Goal: Transaction & Acquisition: Purchase product/service

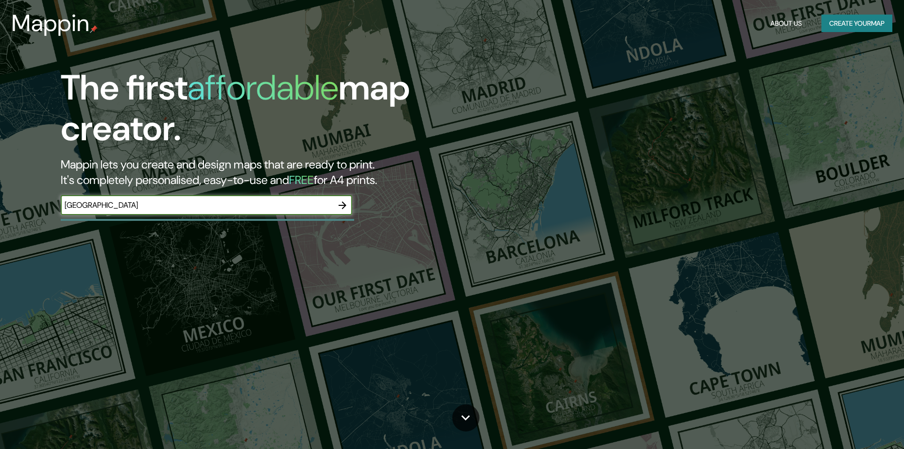
type input "[GEOGRAPHIC_DATA]"
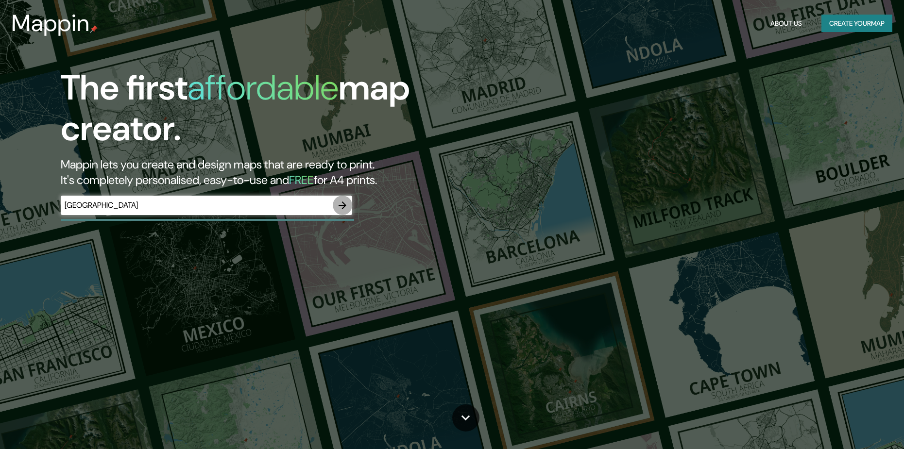
click at [345, 204] on icon "button" at bounding box center [343, 206] width 12 height 12
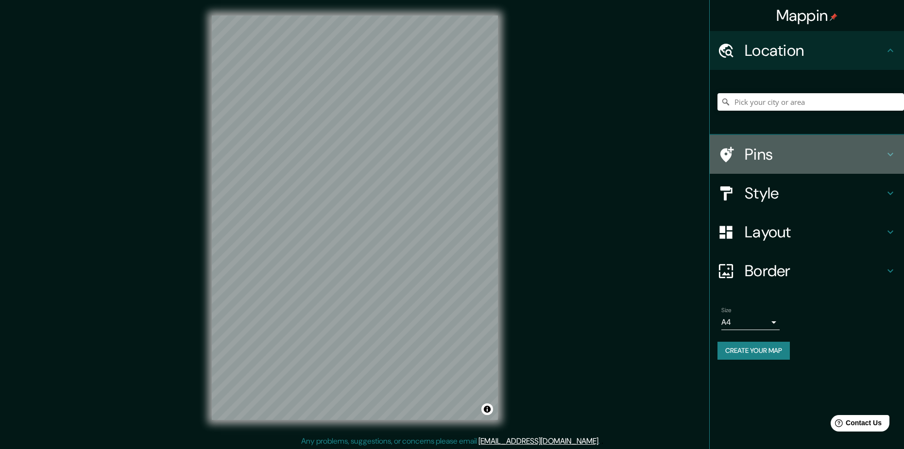
click at [797, 147] on h4 "Pins" at bounding box center [815, 154] width 140 height 19
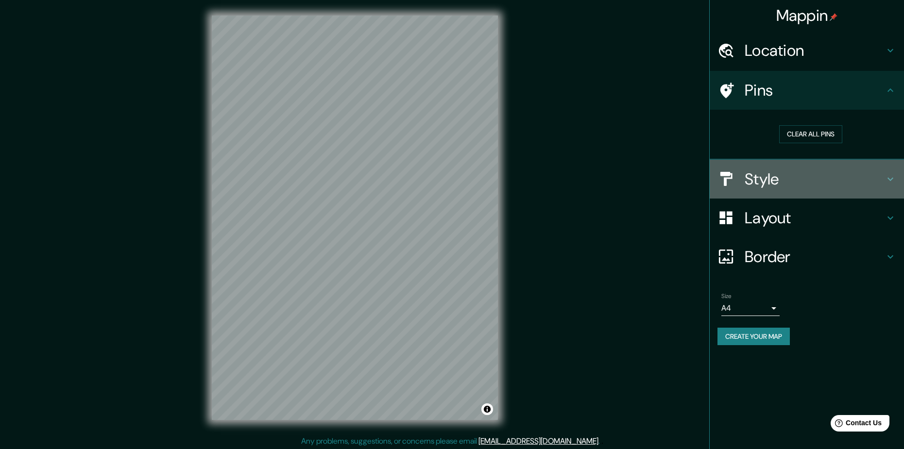
click at [799, 182] on h4 "Style" at bounding box center [815, 179] width 140 height 19
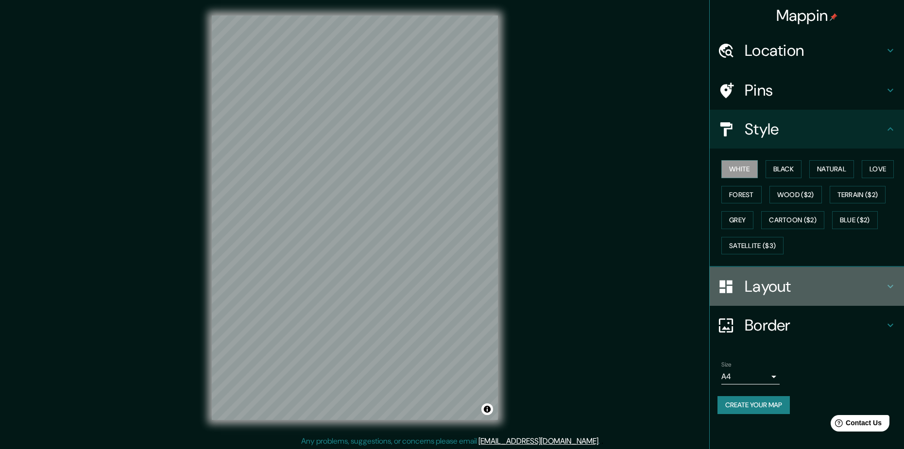
click at [777, 282] on h4 "Layout" at bounding box center [815, 286] width 140 height 19
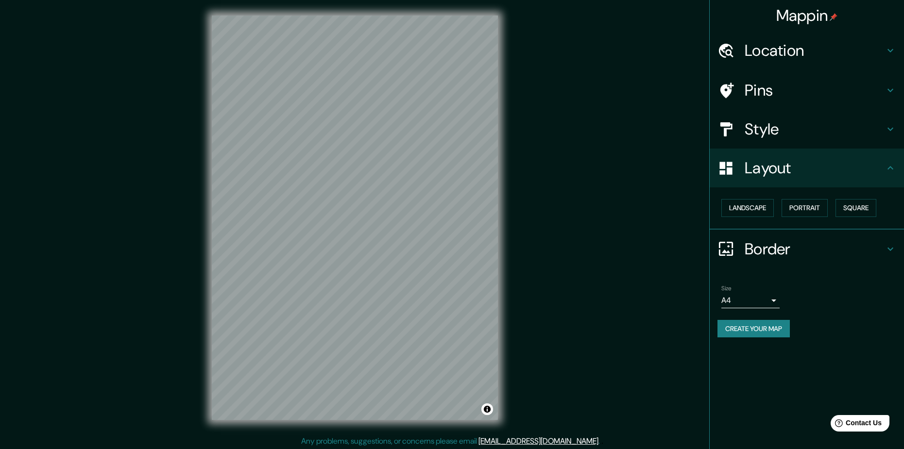
click at [840, 120] on h4 "Style" at bounding box center [815, 129] width 140 height 19
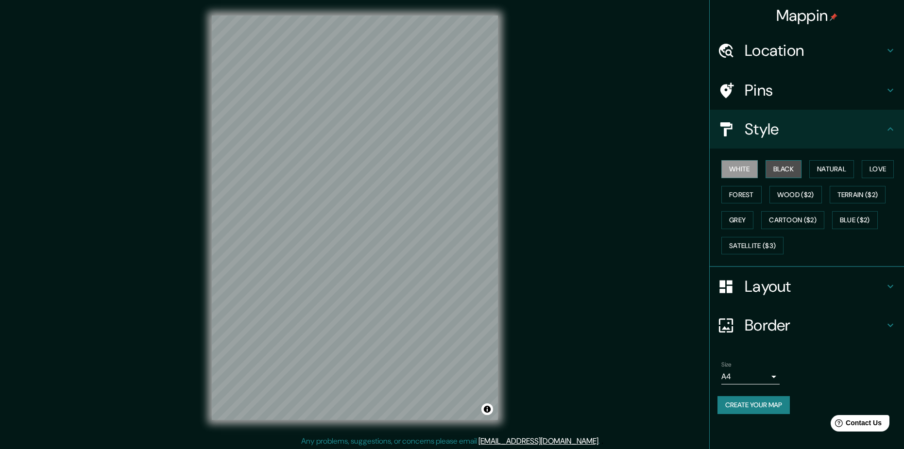
click at [789, 167] on button "Black" at bounding box center [784, 169] width 36 height 18
click at [822, 171] on button "Natural" at bounding box center [831, 169] width 45 height 18
click at [834, 166] on button "Natural" at bounding box center [831, 169] width 45 height 18
click at [870, 167] on button "Love" at bounding box center [878, 169] width 32 height 18
click at [751, 171] on button "White" at bounding box center [739, 169] width 36 height 18
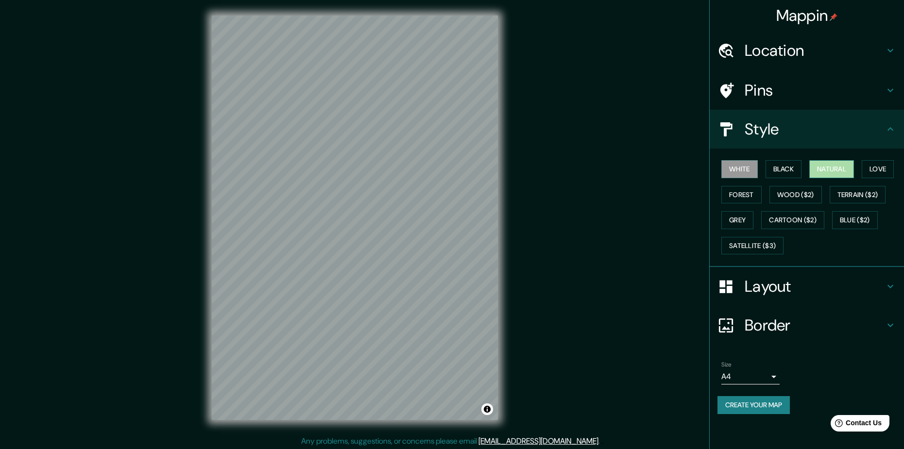
click at [844, 175] on button "Natural" at bounding box center [831, 169] width 45 height 18
click at [876, 170] on button "Love" at bounding box center [878, 169] width 32 height 18
click at [839, 166] on button "Natural" at bounding box center [831, 169] width 45 height 18
click at [747, 172] on button "White" at bounding box center [739, 169] width 36 height 18
click at [856, 92] on h4 "Pins" at bounding box center [815, 90] width 140 height 19
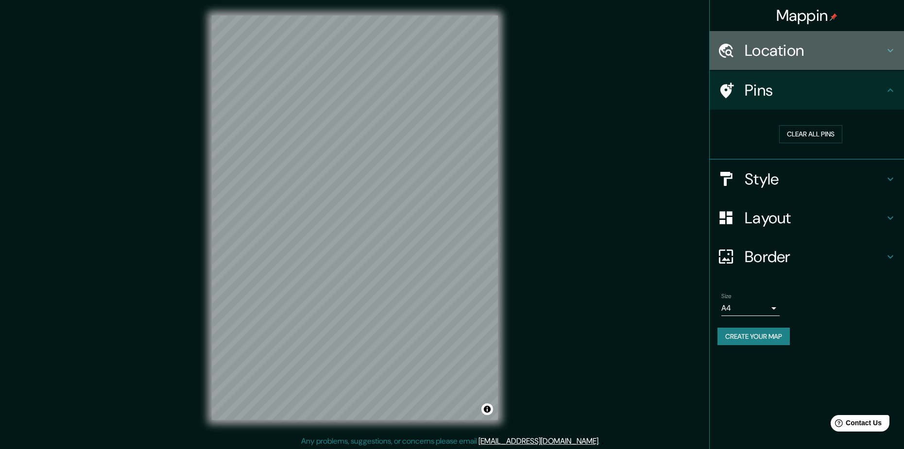
click at [836, 57] on h4 "Location" at bounding box center [815, 50] width 140 height 19
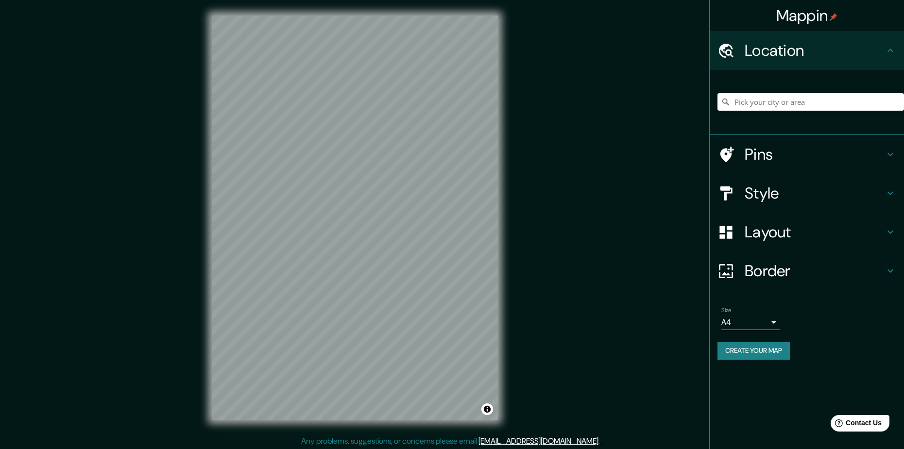
click at [836, 61] on div "Location" at bounding box center [807, 50] width 194 height 39
